Goal: Task Accomplishment & Management: Use online tool/utility

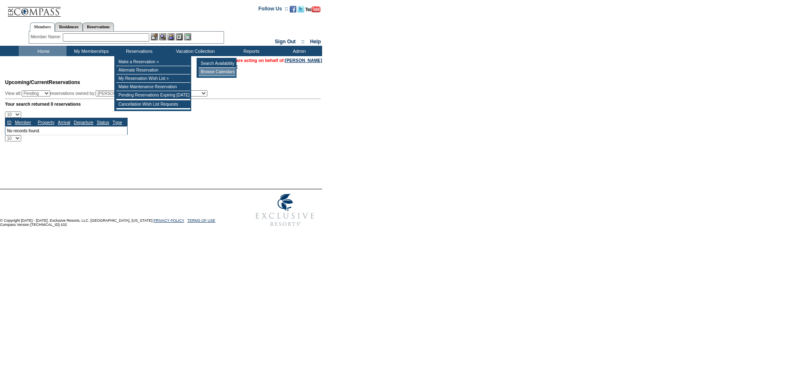
click at [215, 71] on td "Browse Calendars" at bounding box center [217, 72] width 37 height 8
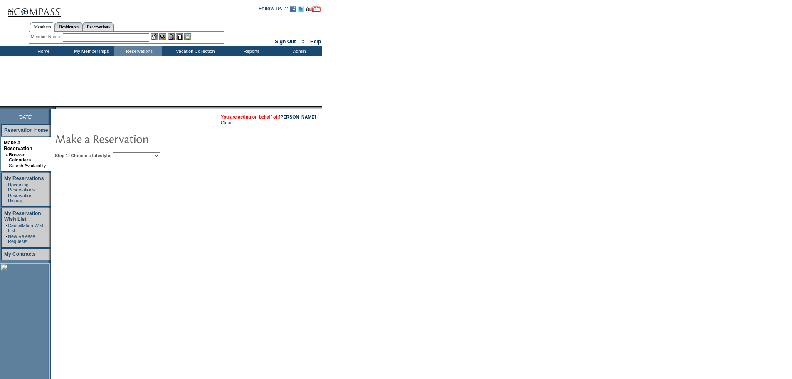
click at [151, 159] on select "Beach Leisure Metropolitan Mountain OIAL for Adventure OIAL for Couples OIAL fo…" at bounding box center [136, 155] width 47 height 7
select select "Leisure"
click at [127, 153] on select "Beach Leisure Metropolitan Mountain OIAL for Adventure OIAL for Couples OIAL fo…" at bounding box center [136, 155] width 47 height 7
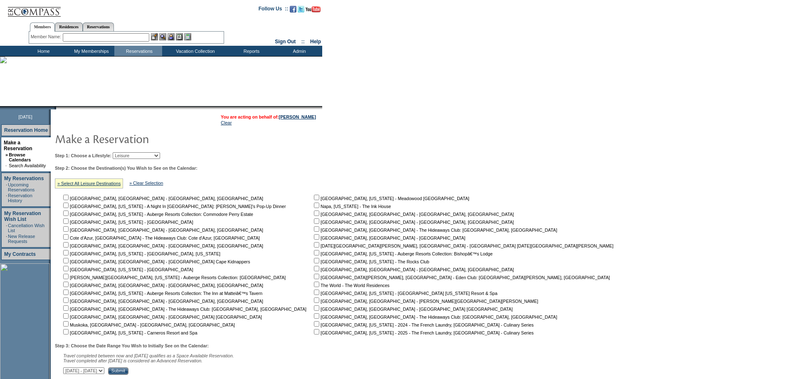
click at [314, 200] on input "checkbox" at bounding box center [316, 197] width 5 height 5
checkbox input "true"
click at [314, 207] on input "checkbox" at bounding box center [316, 204] width 5 height 5
checkbox input "true"
click at [65, 336] on table "[GEOGRAPHIC_DATA], [GEOGRAPHIC_DATA] - [GEOGRAPHIC_DATA], [GEOGRAPHIC_DATA] [GE…" at bounding box center [337, 264] width 564 height 144
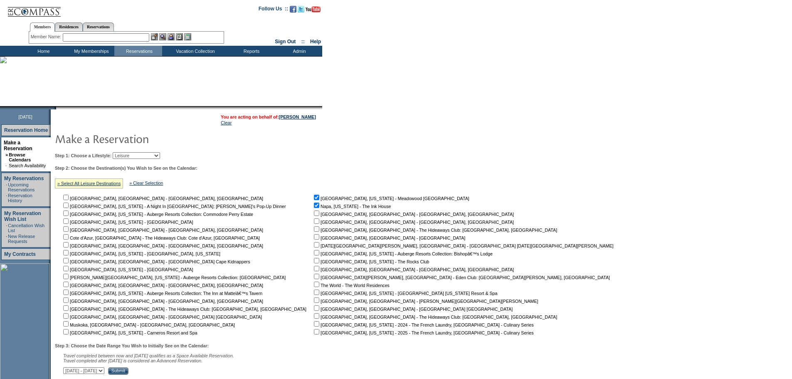
click at [69, 334] on input "checkbox" at bounding box center [65, 331] width 5 height 5
checkbox input "true"
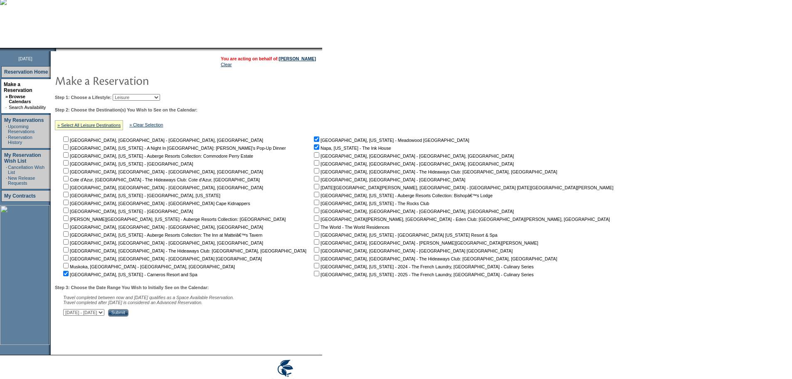
scroll to position [75, 0]
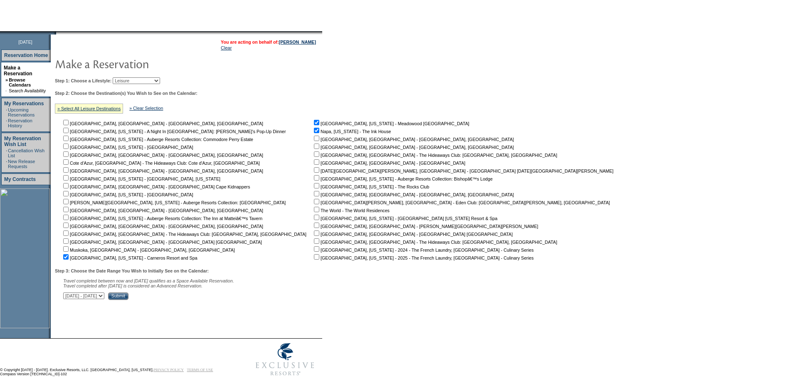
click at [104, 299] on select "[DATE] - [DATE] [DATE] - [DATE] [DATE] - [DATE] [DATE] - [DATE] [DATE] - [DATE]…" at bounding box center [83, 295] width 41 height 7
select select "[DATE]|[DATE]"
click at [68, 296] on select "[DATE] - [DATE] [DATE] - [DATE] [DATE] - [DATE] [DATE] - [DATE] [DATE] - [DATE]…" at bounding box center [83, 295] width 41 height 7
click at [128, 300] on input "Submit" at bounding box center [118, 295] width 20 height 7
